Goal: Find specific page/section: Find specific page/section

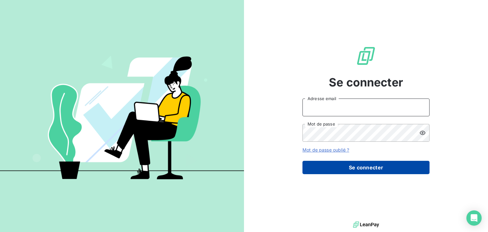
type input "anett.nordpicardie.ap@anett.fr"
click at [352, 163] on button "Se connecter" at bounding box center [365, 167] width 127 height 13
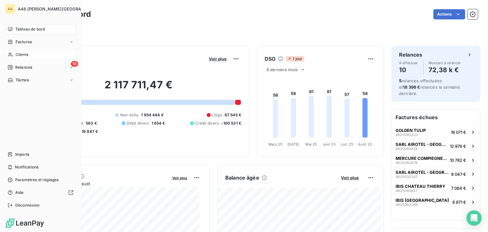
click at [26, 55] on span "Clients" at bounding box center [22, 55] width 13 height 6
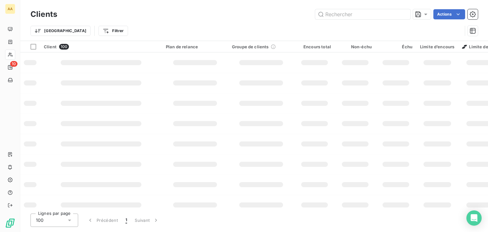
click at [344, 17] on input "text" at bounding box center [362, 14] width 95 height 10
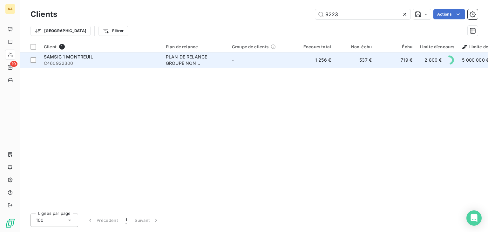
type input "9223"
click at [118, 64] on span "C460922300" at bounding box center [101, 63] width 114 height 6
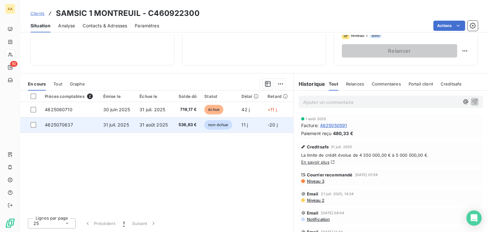
scroll to position [37, 0]
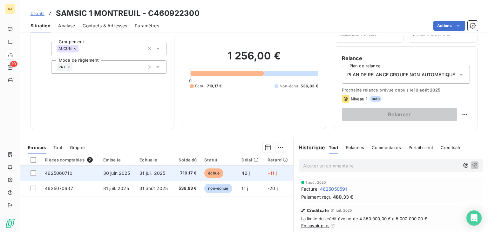
click at [218, 171] on span "échue" at bounding box center [213, 173] width 19 height 10
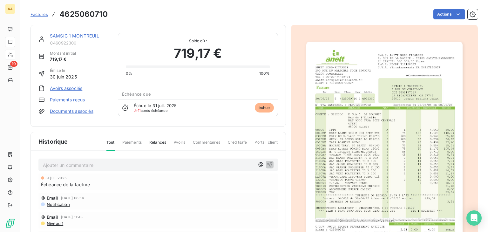
click at [365, 176] on img "button" at bounding box center [384, 152] width 156 height 221
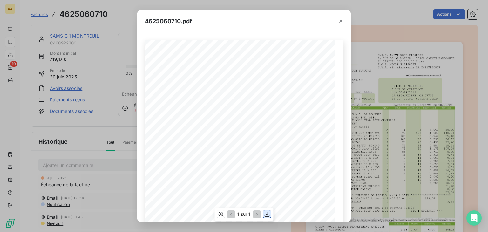
click at [269, 213] on icon "button" at bounding box center [267, 214] width 6 height 6
drag, startPoint x: 340, startPoint y: 23, endPoint x: 297, endPoint y: 23, distance: 42.3
click at [340, 23] on icon "button" at bounding box center [341, 21] width 6 height 6
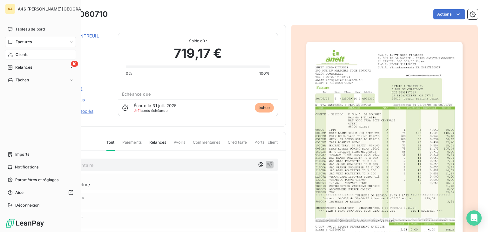
click at [20, 56] on span "Clients" at bounding box center [22, 55] width 13 height 6
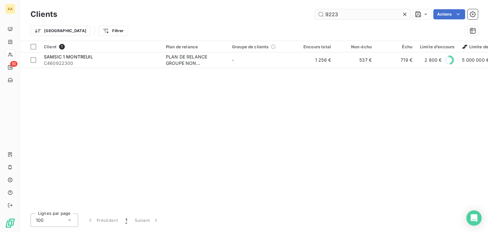
click at [354, 14] on input "9223" at bounding box center [362, 14] width 95 height 10
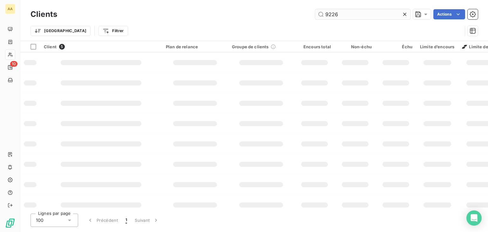
type input "9226"
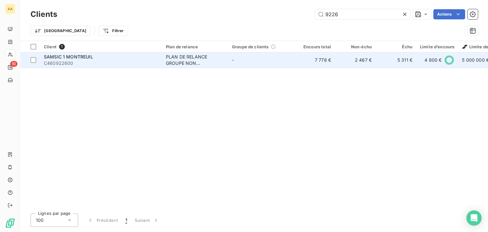
click at [88, 58] on span "SAMSIC 1 MONTREUIL" at bounding box center [68, 56] width 49 height 5
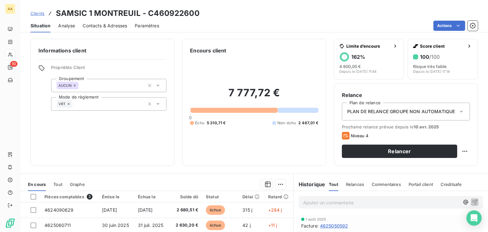
scroll to position [95, 0]
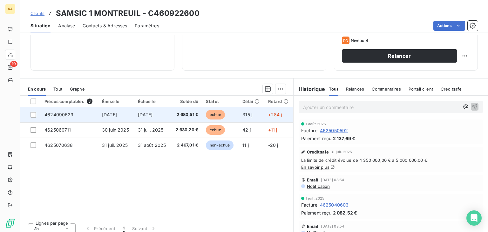
click at [215, 112] on span "échue" at bounding box center [215, 115] width 19 height 10
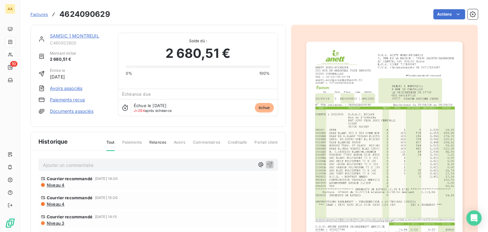
click at [418, 141] on img "button" at bounding box center [384, 152] width 156 height 221
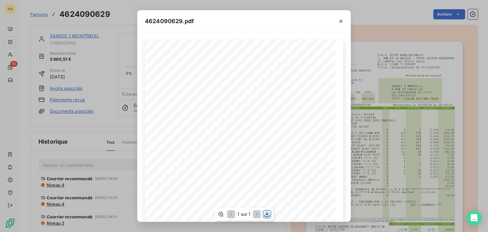
click at [266, 213] on icon "button" at bounding box center [267, 214] width 6 height 6
drag, startPoint x: 343, startPoint y: 21, endPoint x: 164, endPoint y: 154, distance: 223.4
click at [343, 21] on icon "button" at bounding box center [341, 21] width 6 height 6
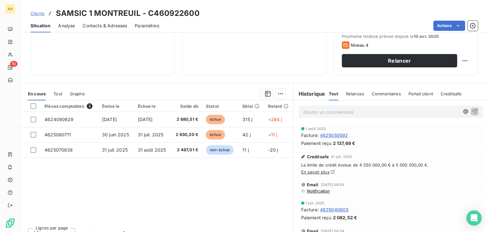
scroll to position [95, 0]
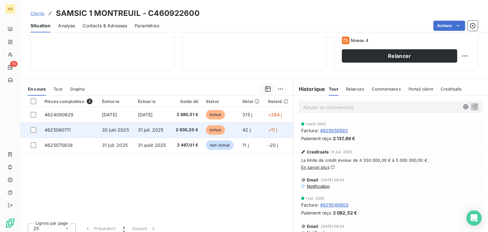
click at [213, 129] on span "échue" at bounding box center [215, 130] width 19 height 10
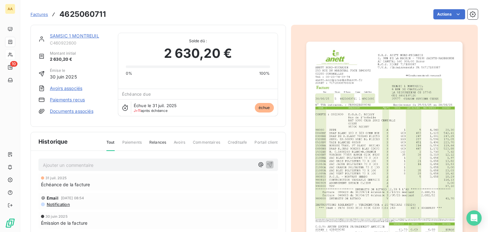
click at [314, 140] on img "button" at bounding box center [384, 152] width 156 height 221
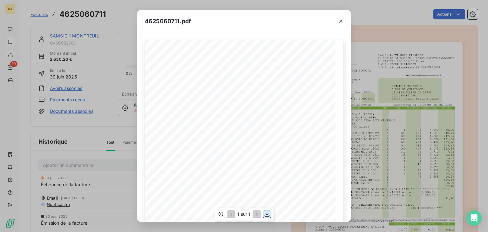
click at [266, 214] on icon "button" at bounding box center [267, 214] width 6 height 6
drag, startPoint x: 341, startPoint y: 21, endPoint x: 352, endPoint y: 22, distance: 11.1
click at [341, 21] on icon "button" at bounding box center [340, 21] width 3 height 3
